Goal: Task Accomplishment & Management: Manage account settings

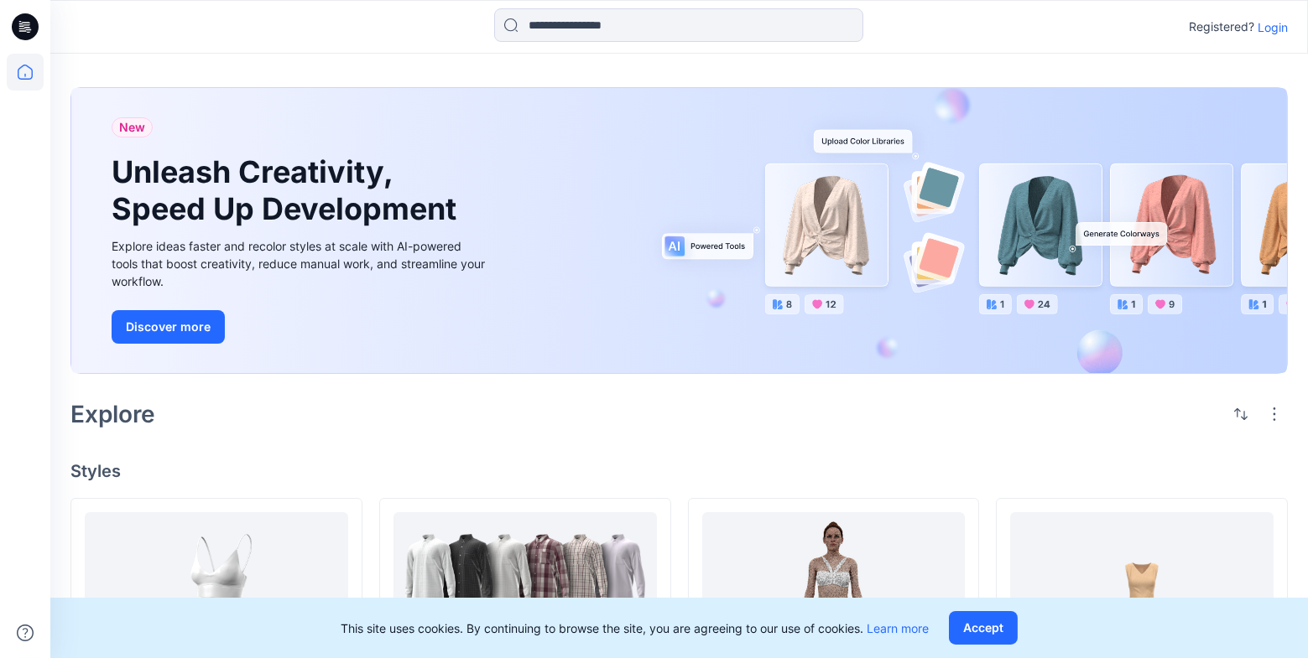
click at [1277, 27] on p "Login" at bounding box center [1272, 27] width 30 height 18
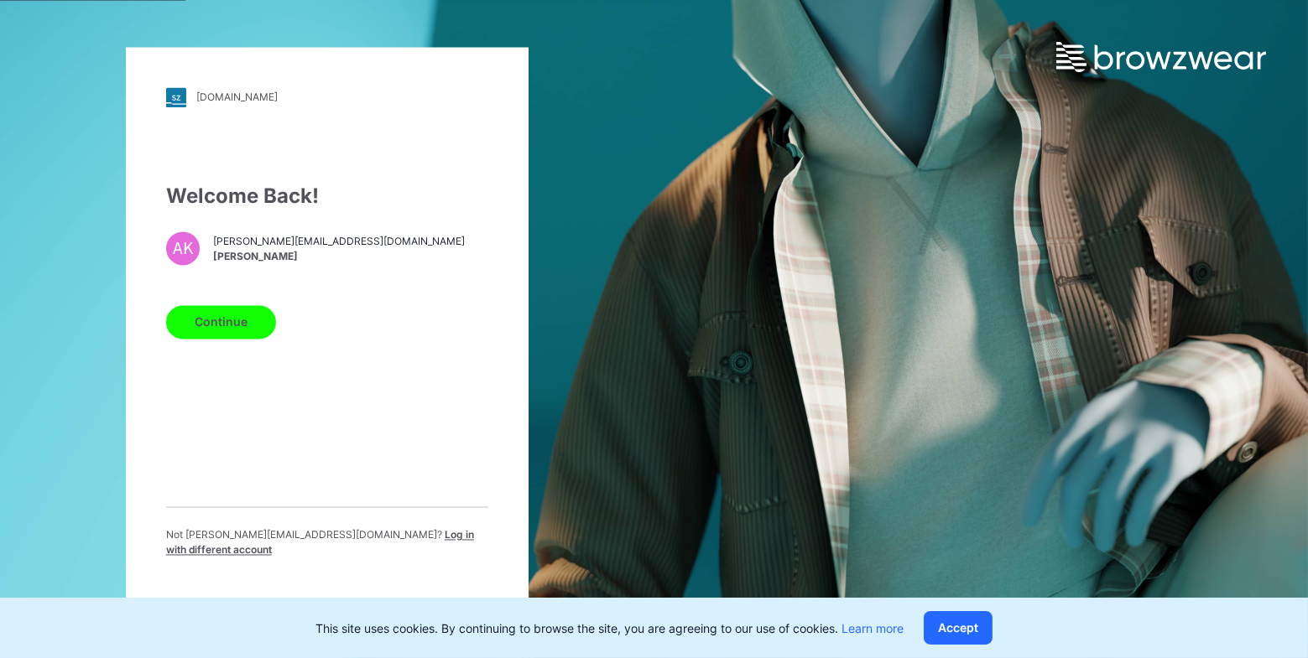
click at [210, 339] on button "Continue" at bounding box center [221, 322] width 110 height 34
click at [213, 334] on button "Continue" at bounding box center [221, 322] width 110 height 34
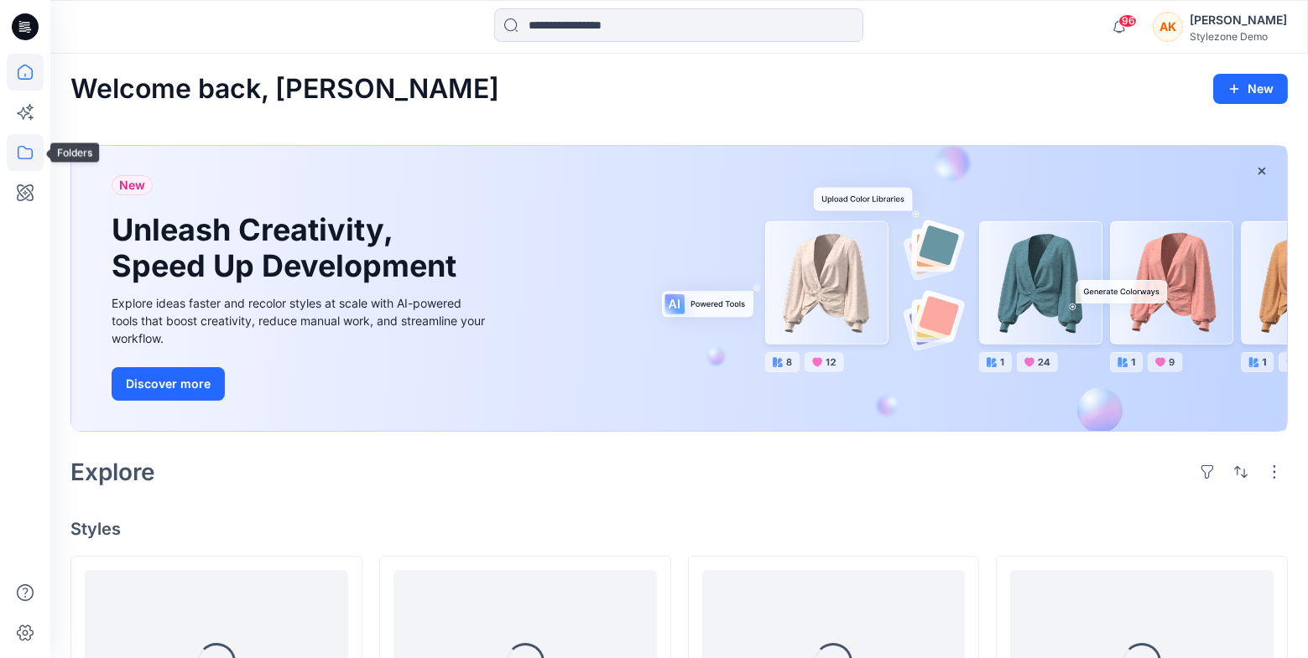
click at [26, 153] on icon at bounding box center [25, 152] width 37 height 37
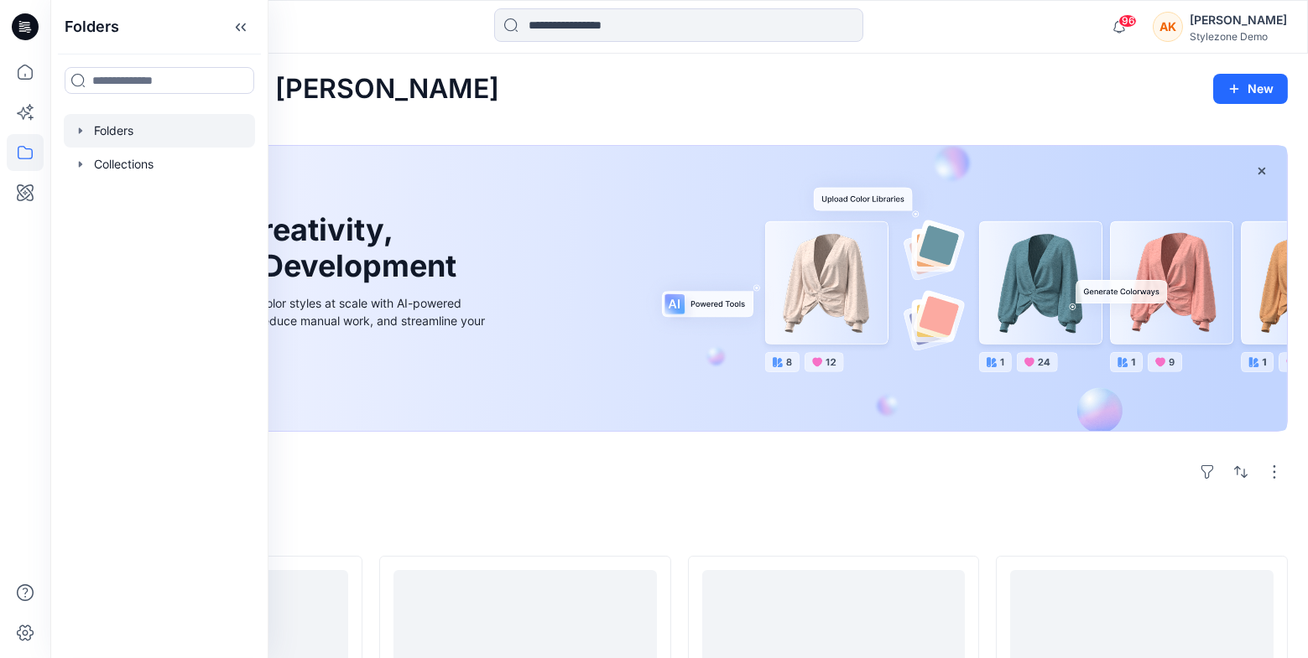
click at [105, 133] on div at bounding box center [159, 131] width 191 height 34
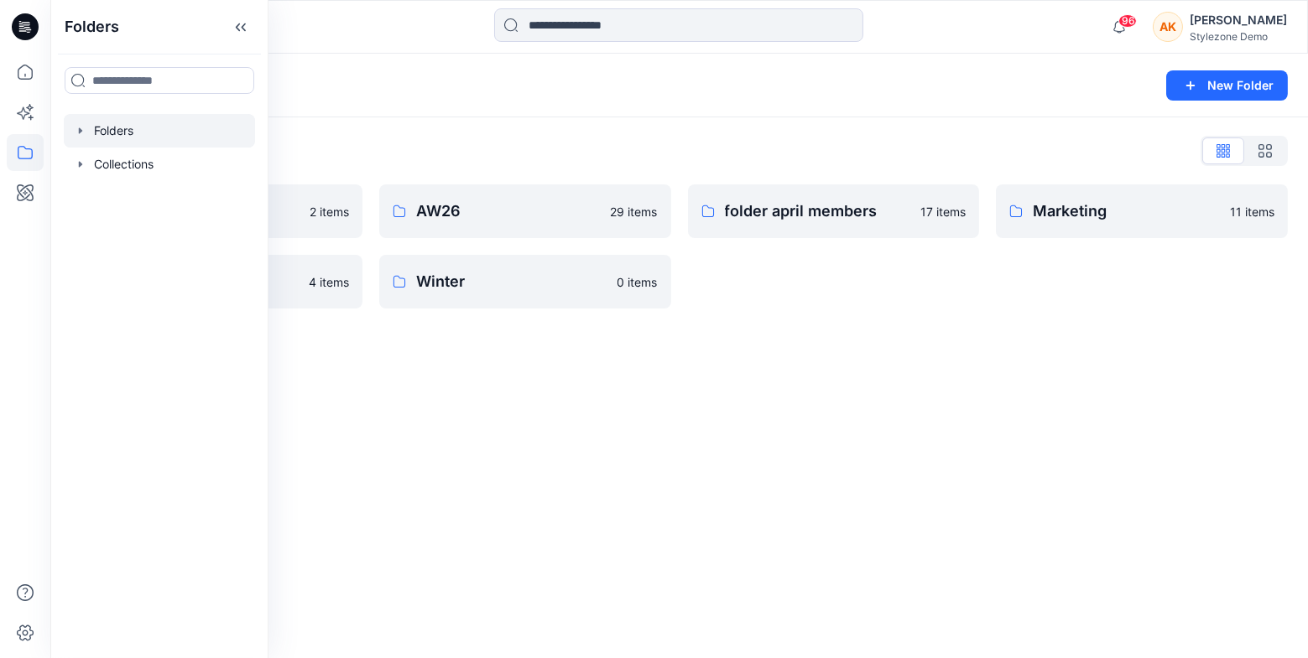
click at [473, 127] on div "Folders List Anna K test 2 items Summer 2026 4 items AW26 29 items Winter 0 ite…" at bounding box center [678, 222] width 1257 height 211
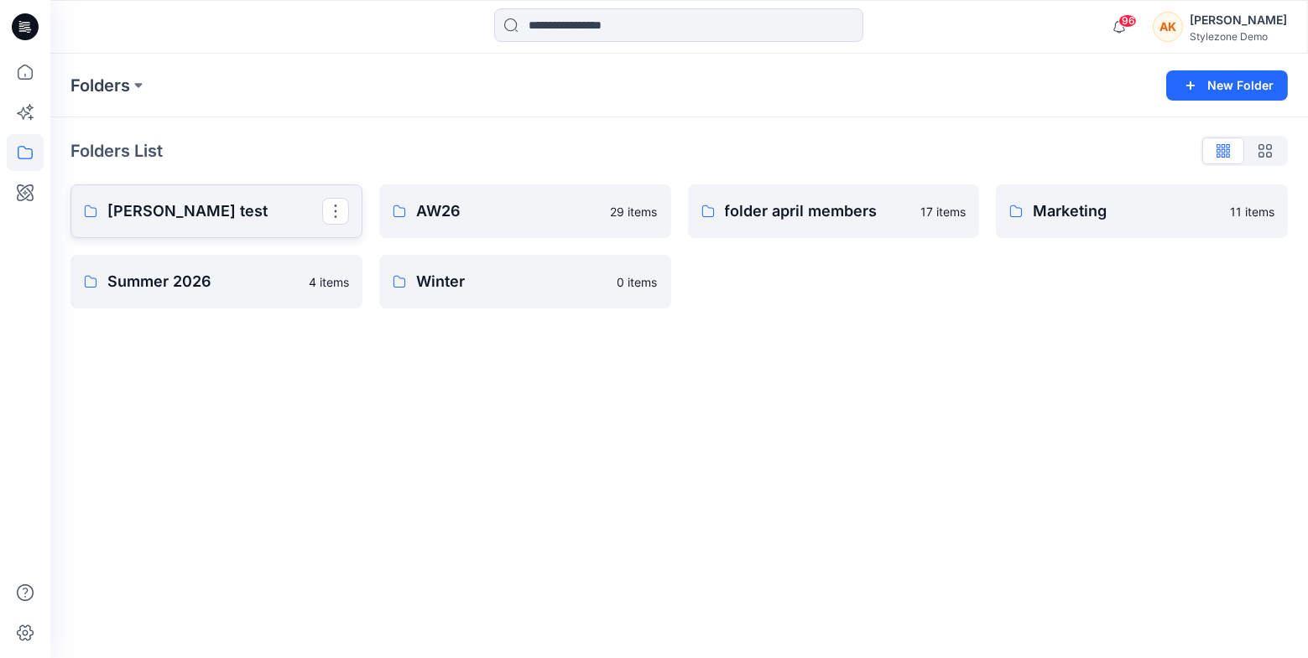
click at [233, 208] on p "Anna K test" at bounding box center [214, 211] width 215 height 23
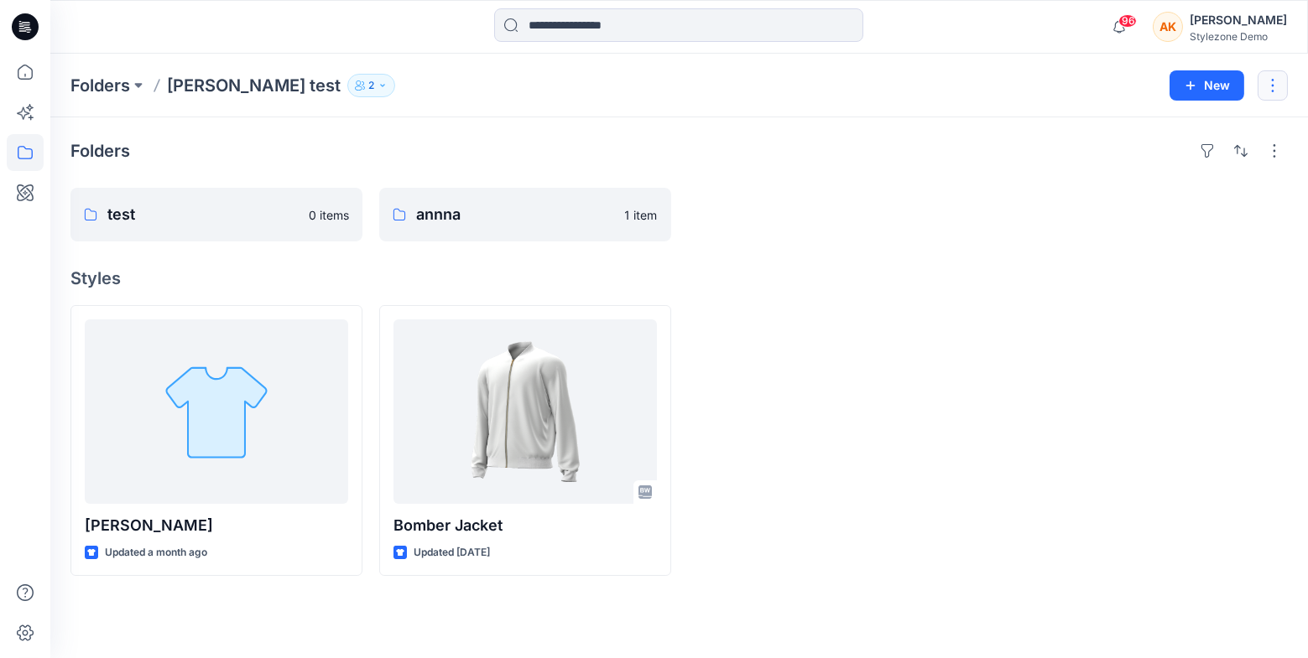
click at [1268, 79] on button "button" at bounding box center [1272, 85] width 30 height 30
click at [1137, 127] on p "Edit" at bounding box center [1143, 126] width 21 height 18
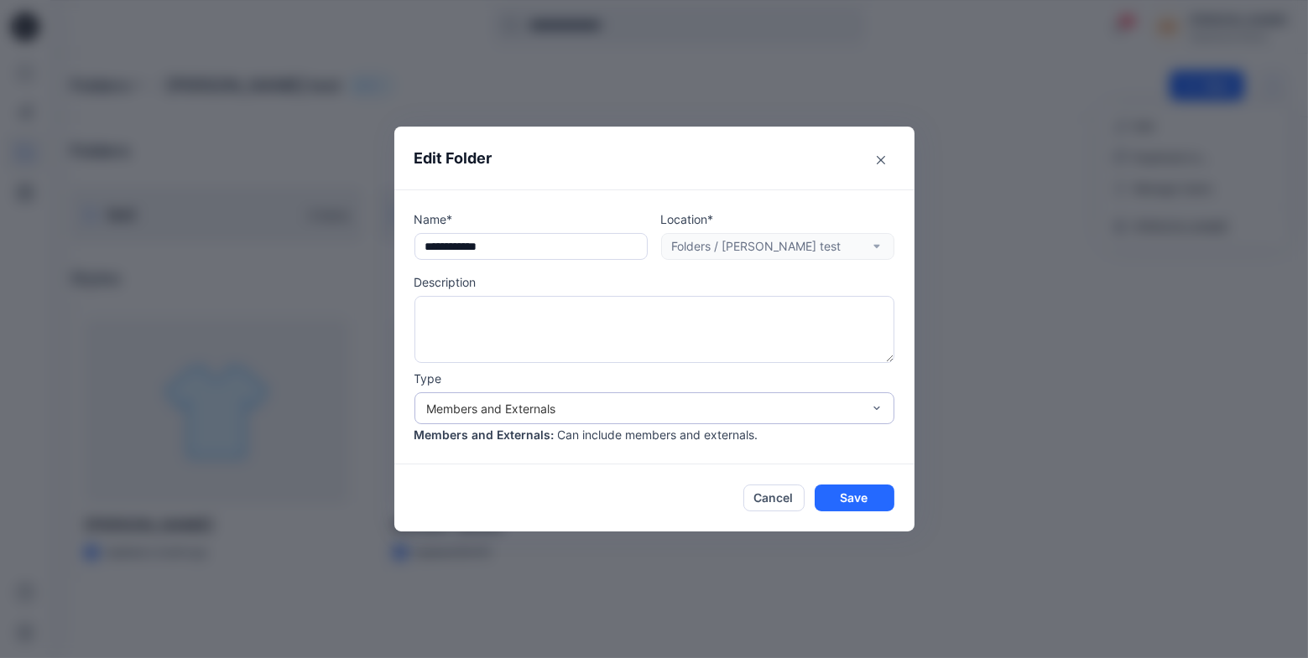
click at [532, 405] on div "Members and Externals" at bounding box center [644, 409] width 434 height 18
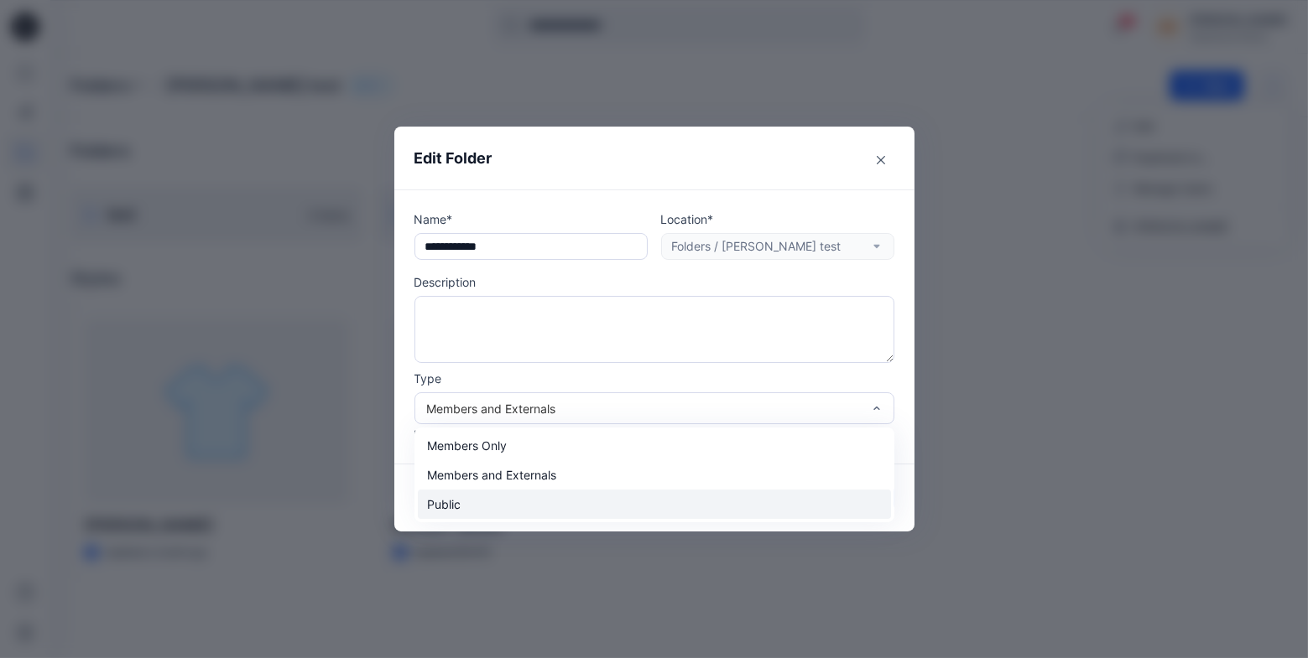
click at [489, 500] on div "Public" at bounding box center [654, 504] width 473 height 29
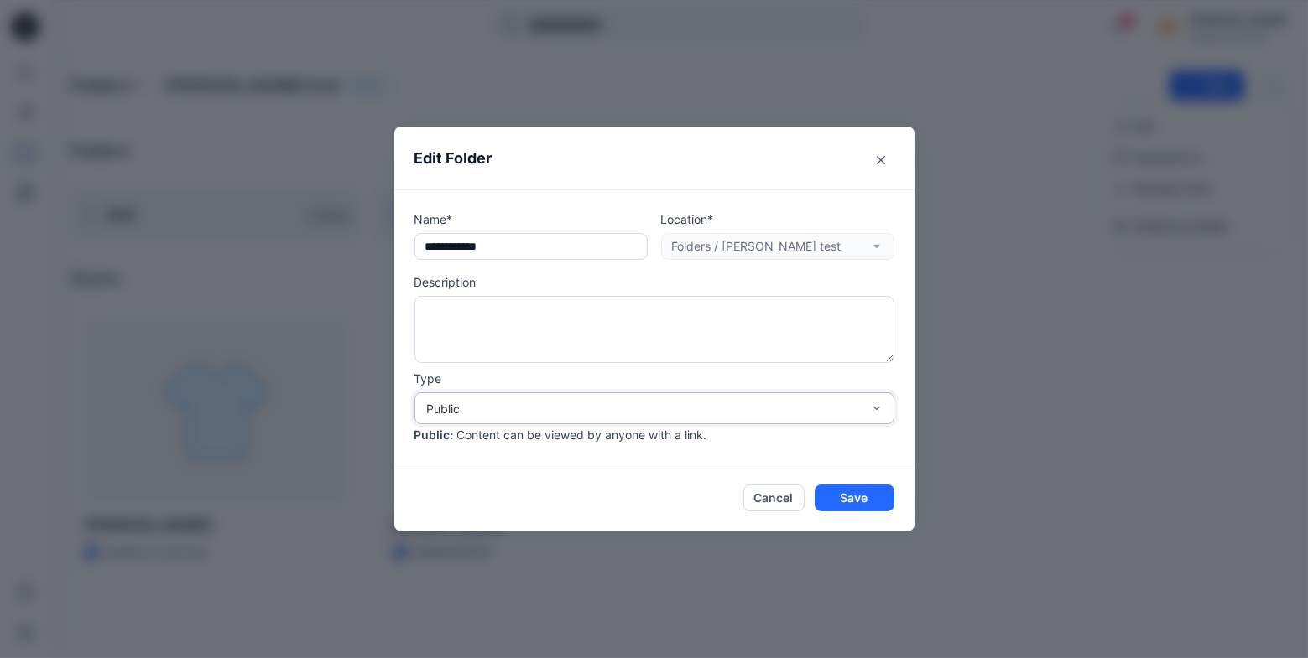
click at [544, 407] on div "Public" at bounding box center [644, 409] width 434 height 18
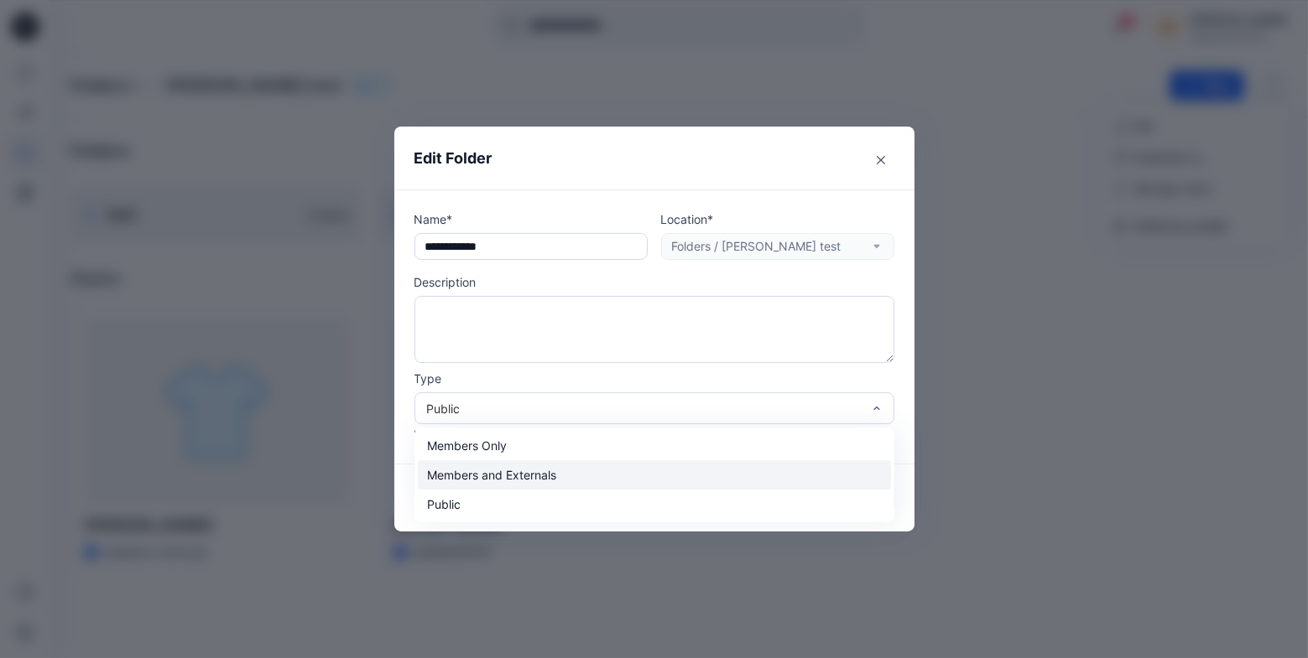
click at [517, 479] on div "Members and Externals" at bounding box center [654, 474] width 473 height 29
